Goal: Task Accomplishment & Management: Use online tool/utility

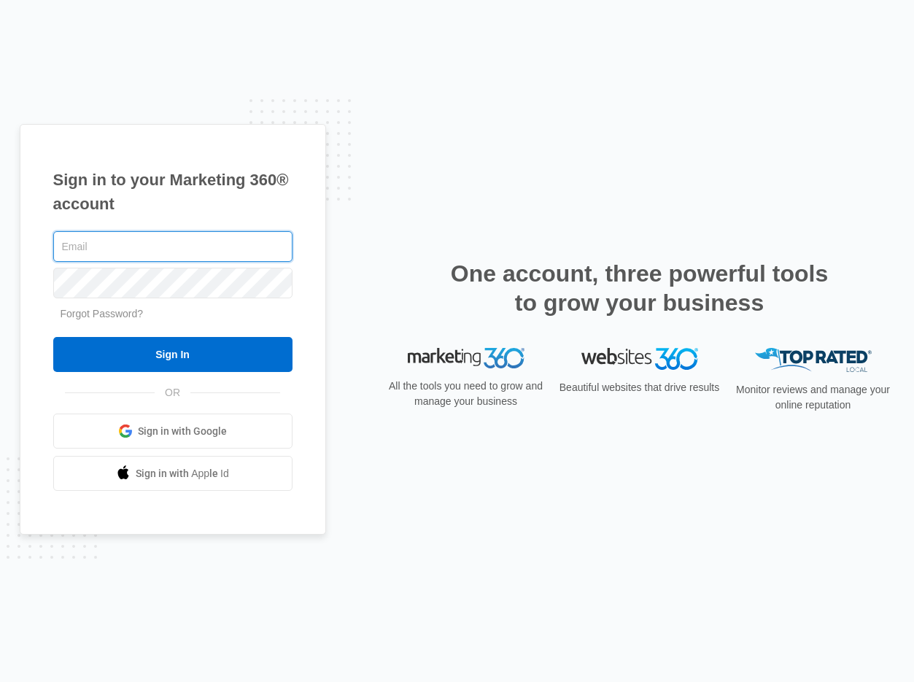
click at [137, 248] on input "text" at bounding box center [172, 246] width 239 height 31
type input "[PERSON_NAME][EMAIL_ADDRESS][DOMAIN_NAME]"
click at [53, 337] on input "Sign In" at bounding box center [172, 354] width 239 height 35
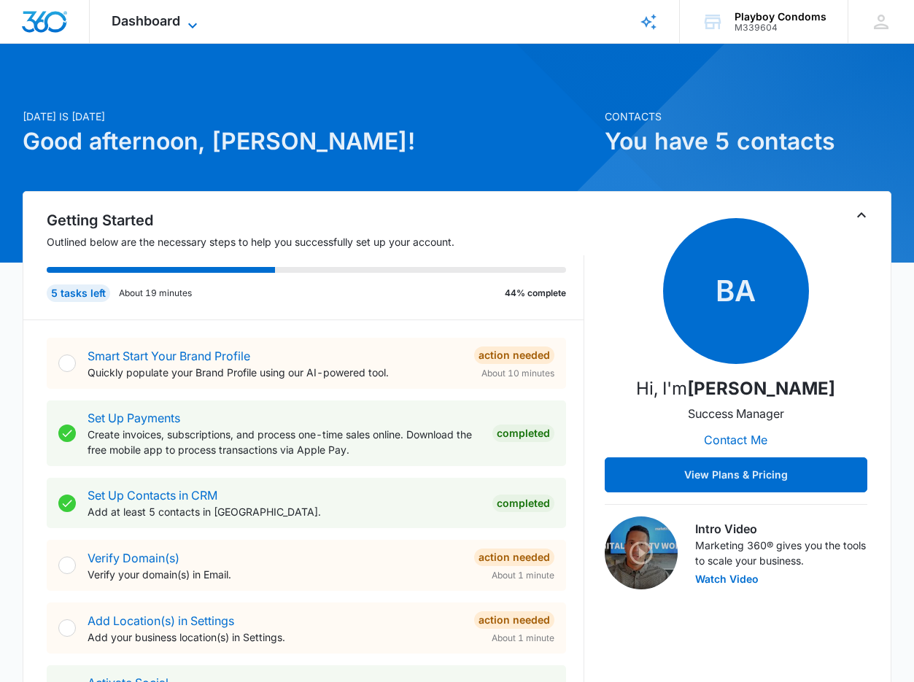
click at [175, 24] on span "Dashboard" at bounding box center [146, 20] width 69 height 15
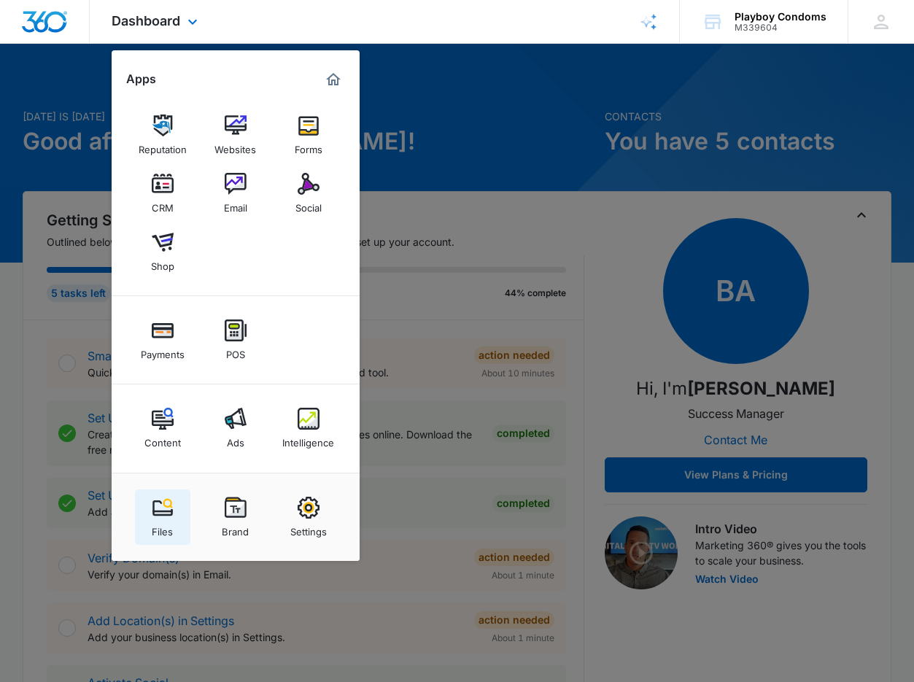
click at [162, 514] on img at bounding box center [163, 508] width 22 height 22
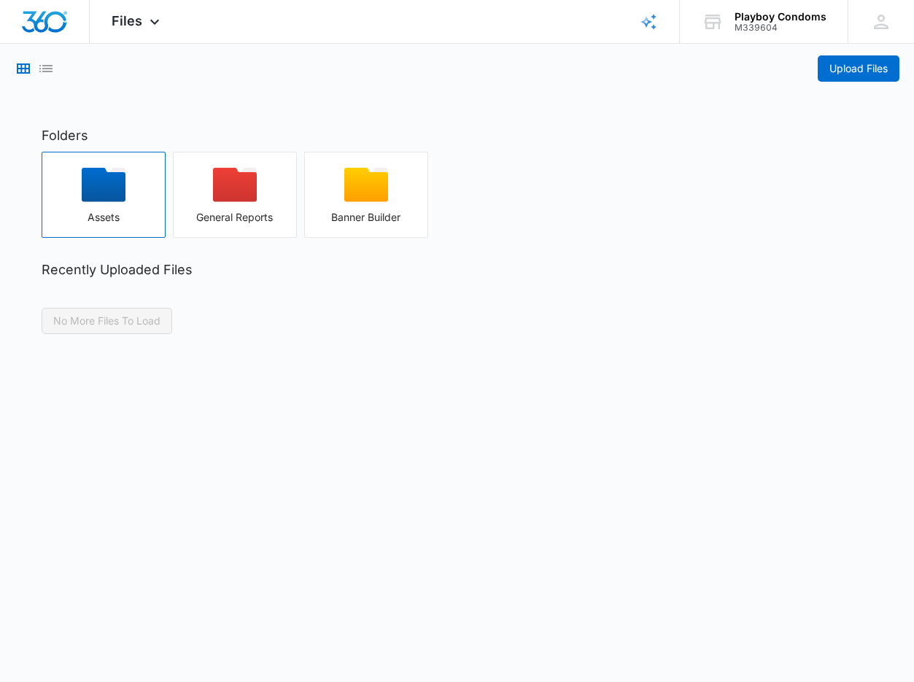
click at [109, 212] on div "Assets" at bounding box center [103, 218] width 123 height 12
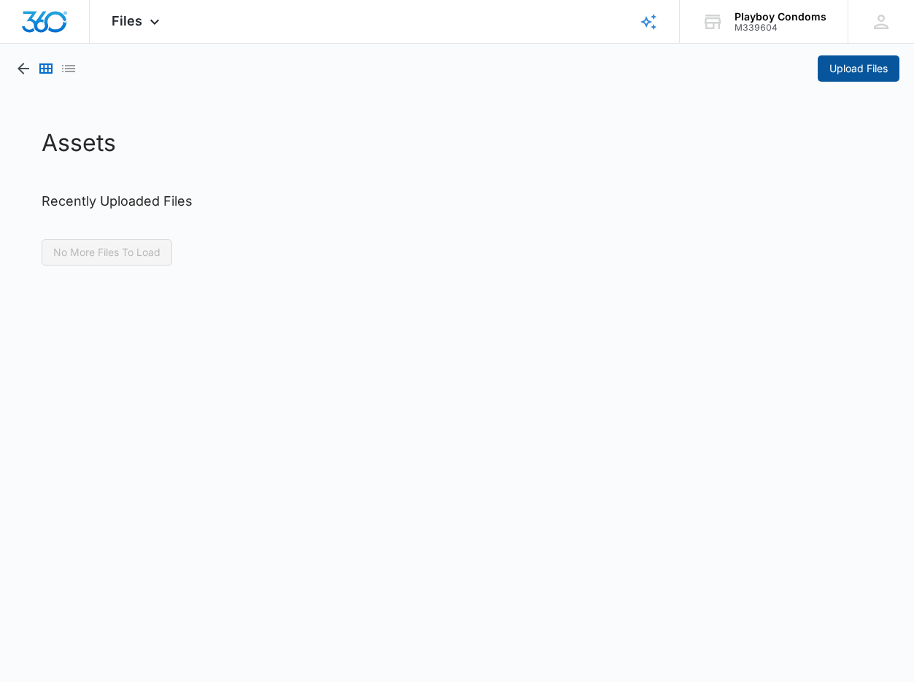
click at [829, 70] on span "Upload Files" at bounding box center [858, 69] width 58 height 16
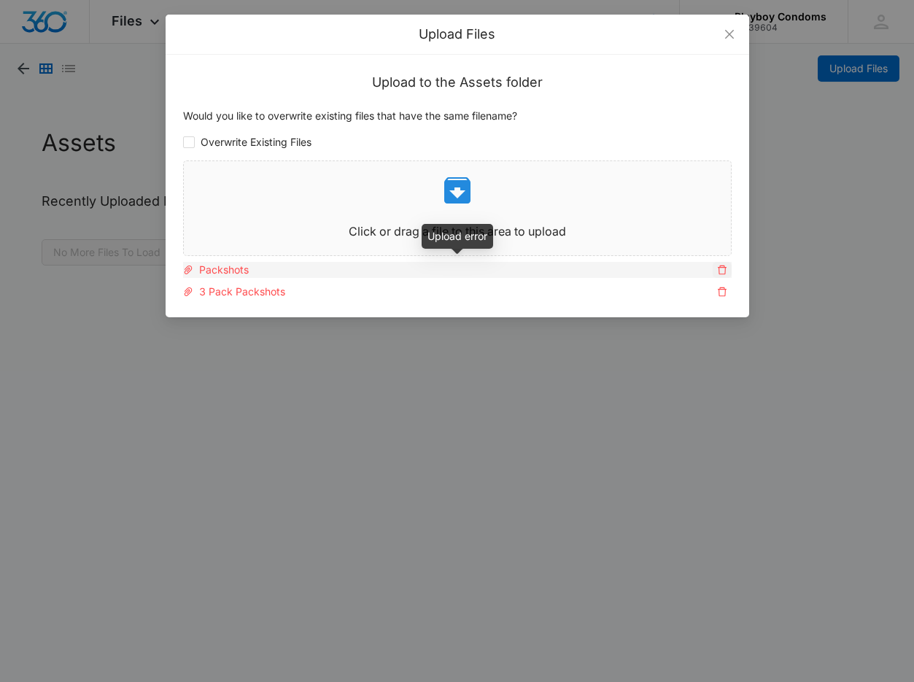
click at [720, 269] on icon "delete" at bounding box center [722, 270] width 10 height 10
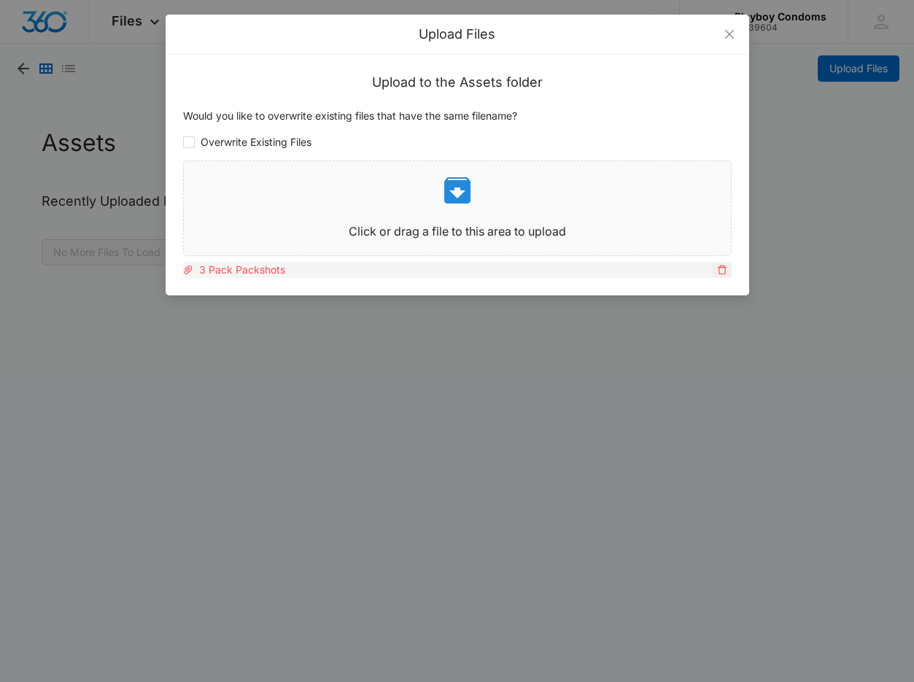
click at [719, 273] on icon "delete" at bounding box center [722, 270] width 9 height 9
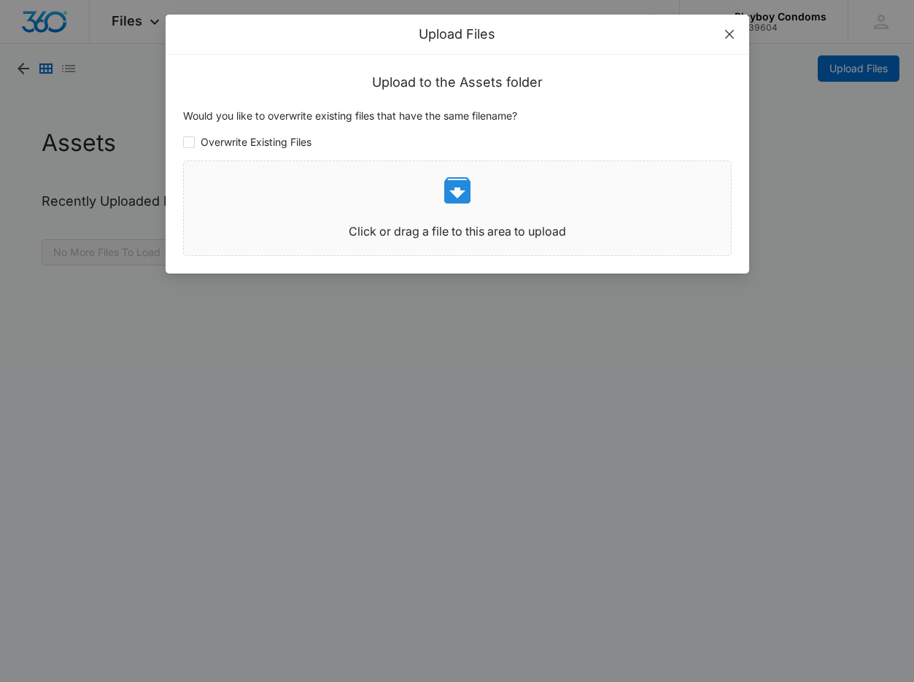
click at [729, 38] on icon "close" at bounding box center [730, 34] width 12 height 12
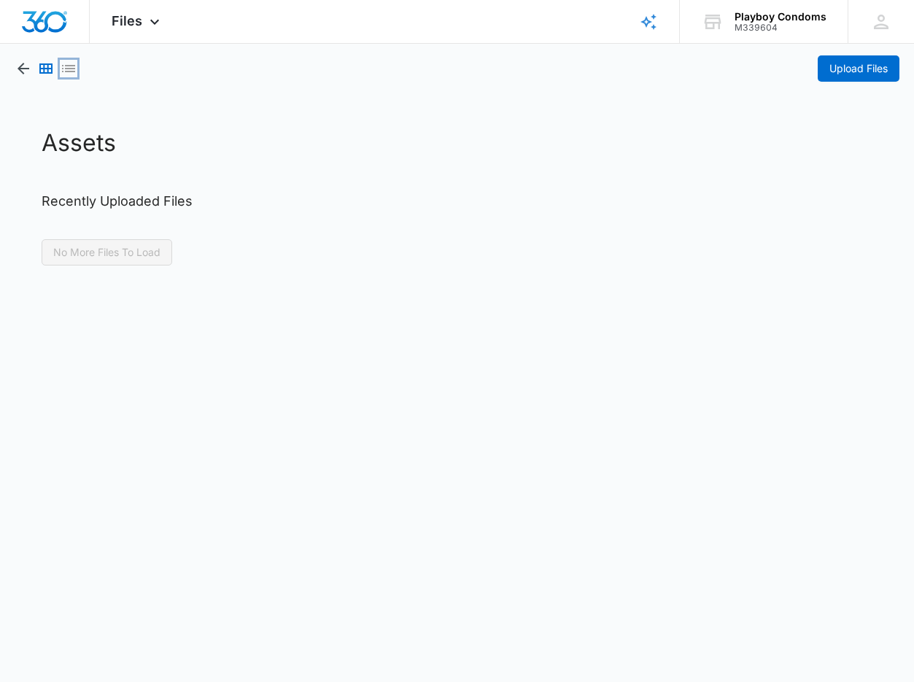
click at [66, 69] on icon "List View" at bounding box center [69, 69] width 18 height 18
click at [40, 70] on icon "Grid View" at bounding box center [45, 68] width 13 height 10
click at [21, 70] on icon "button" at bounding box center [24, 69] width 18 height 18
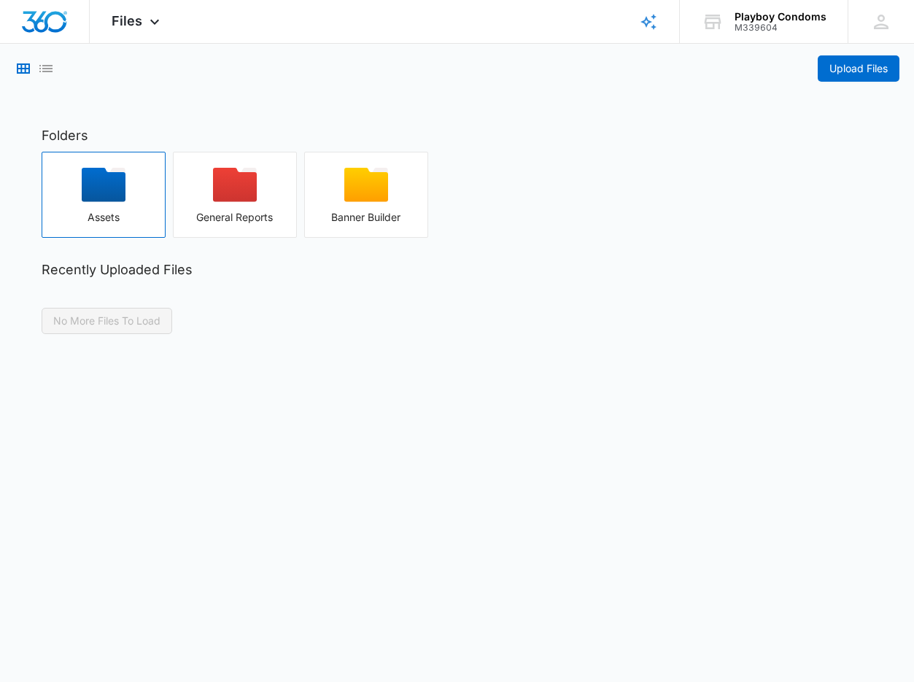
click at [75, 185] on div "button" at bounding box center [103, 190] width 123 height 44
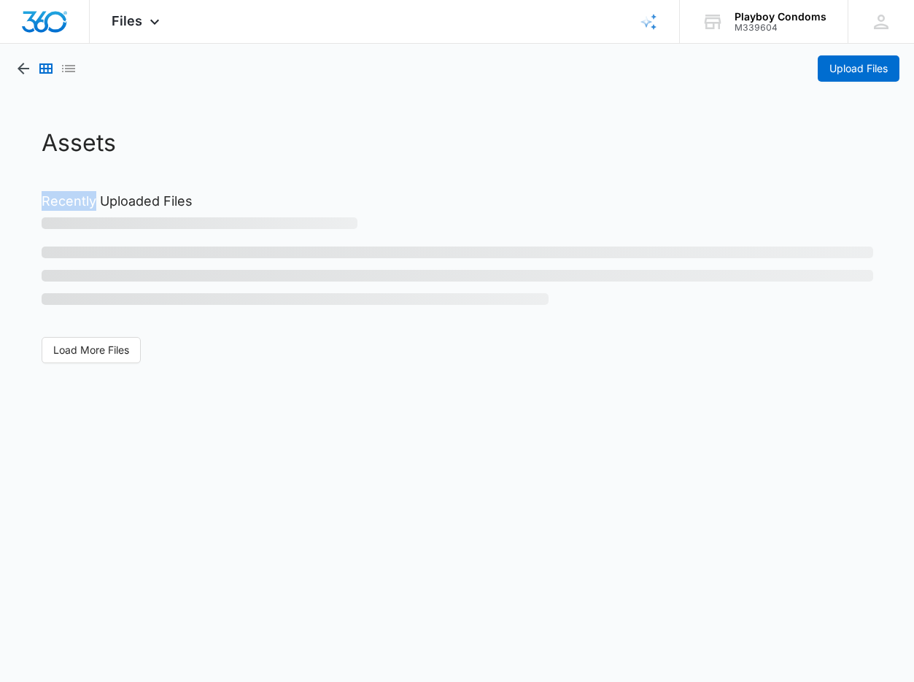
click at [75, 185] on div "Assets Recently Uploaded Files Load More Files" at bounding box center [457, 244] width 861 height 238
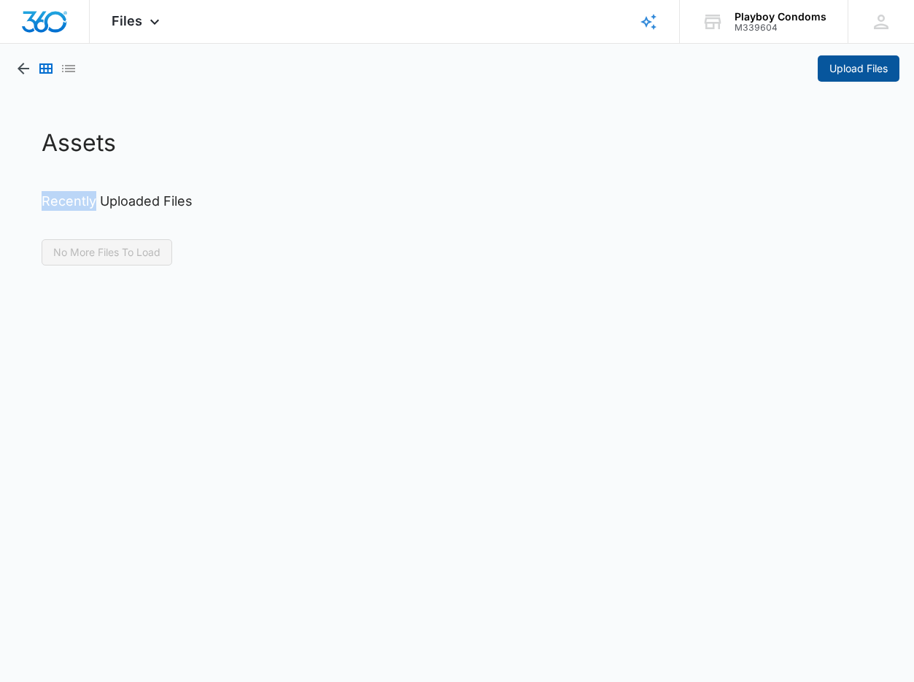
click at [846, 77] on button "Upload Files" at bounding box center [859, 68] width 82 height 26
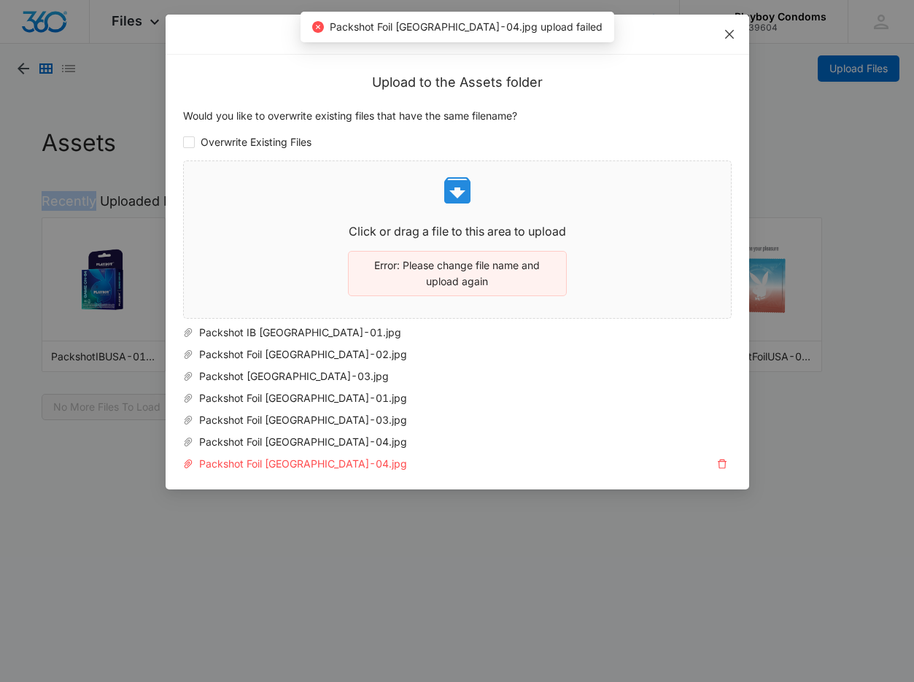
click at [728, 34] on icon "close" at bounding box center [728, 34] width 9 height 9
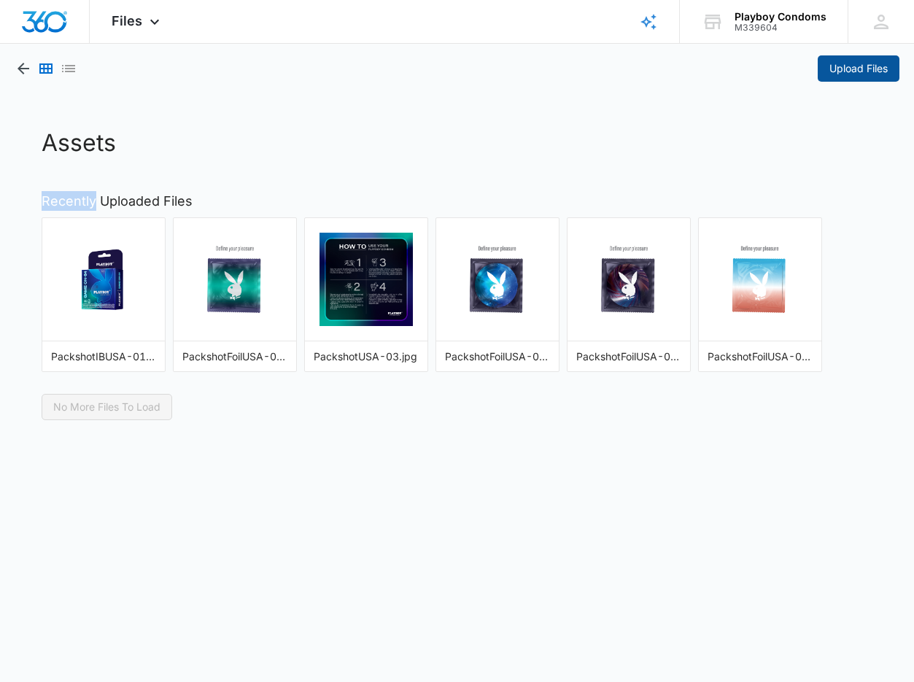
click at [851, 64] on span "Upload Files" at bounding box center [858, 69] width 58 height 16
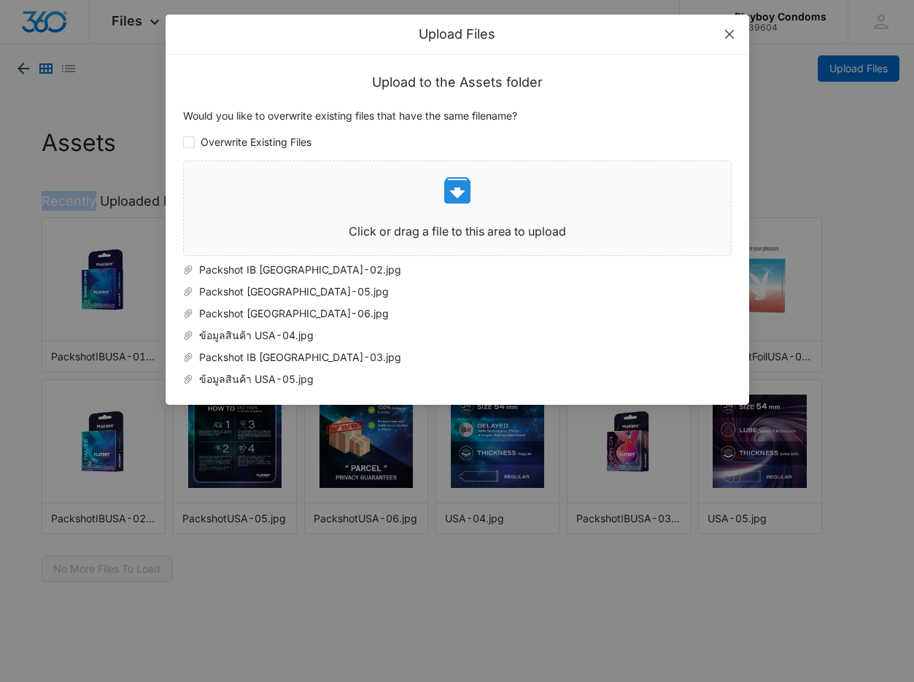
click at [727, 35] on icon "close" at bounding box center [728, 34] width 9 height 9
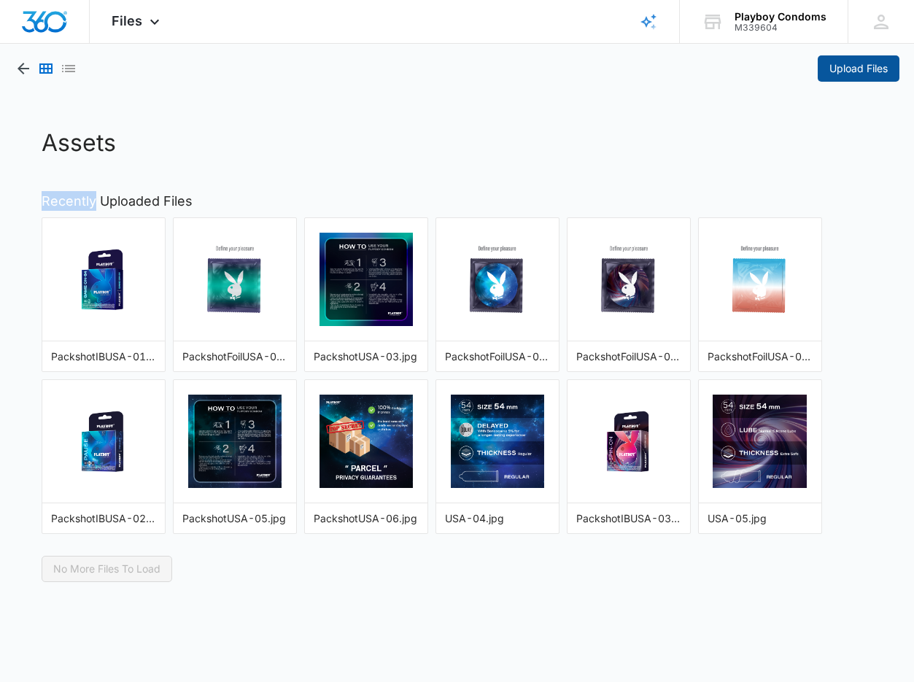
click at [843, 71] on span "Upload Files" at bounding box center [858, 69] width 58 height 16
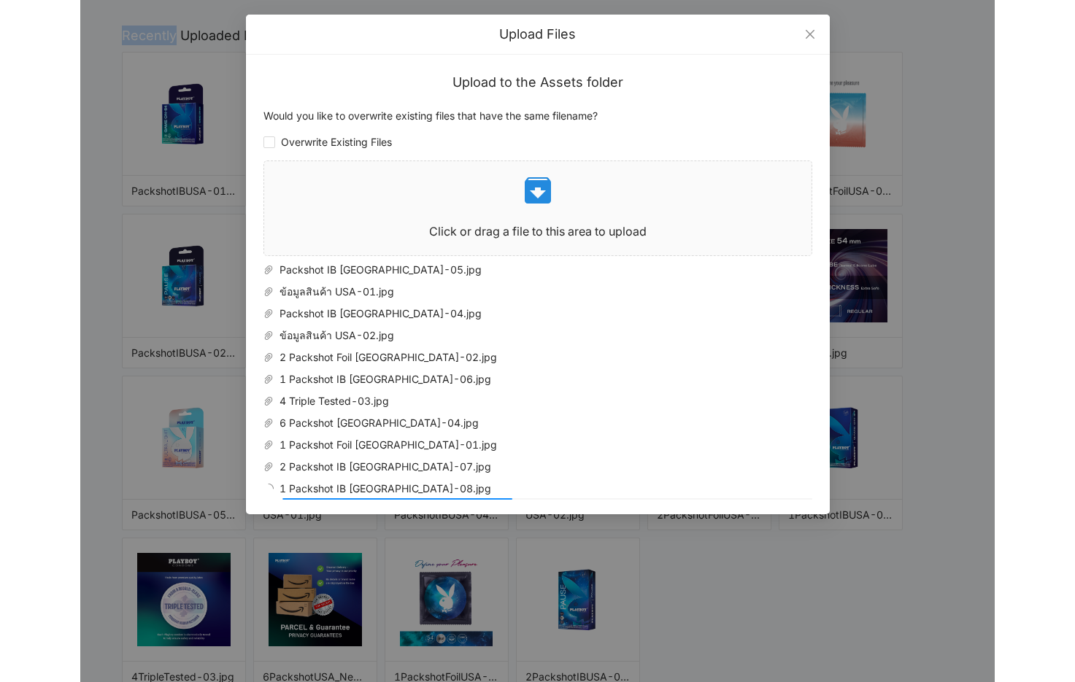
scroll to position [268, 0]
